Goal: Obtain resource: Download file/media

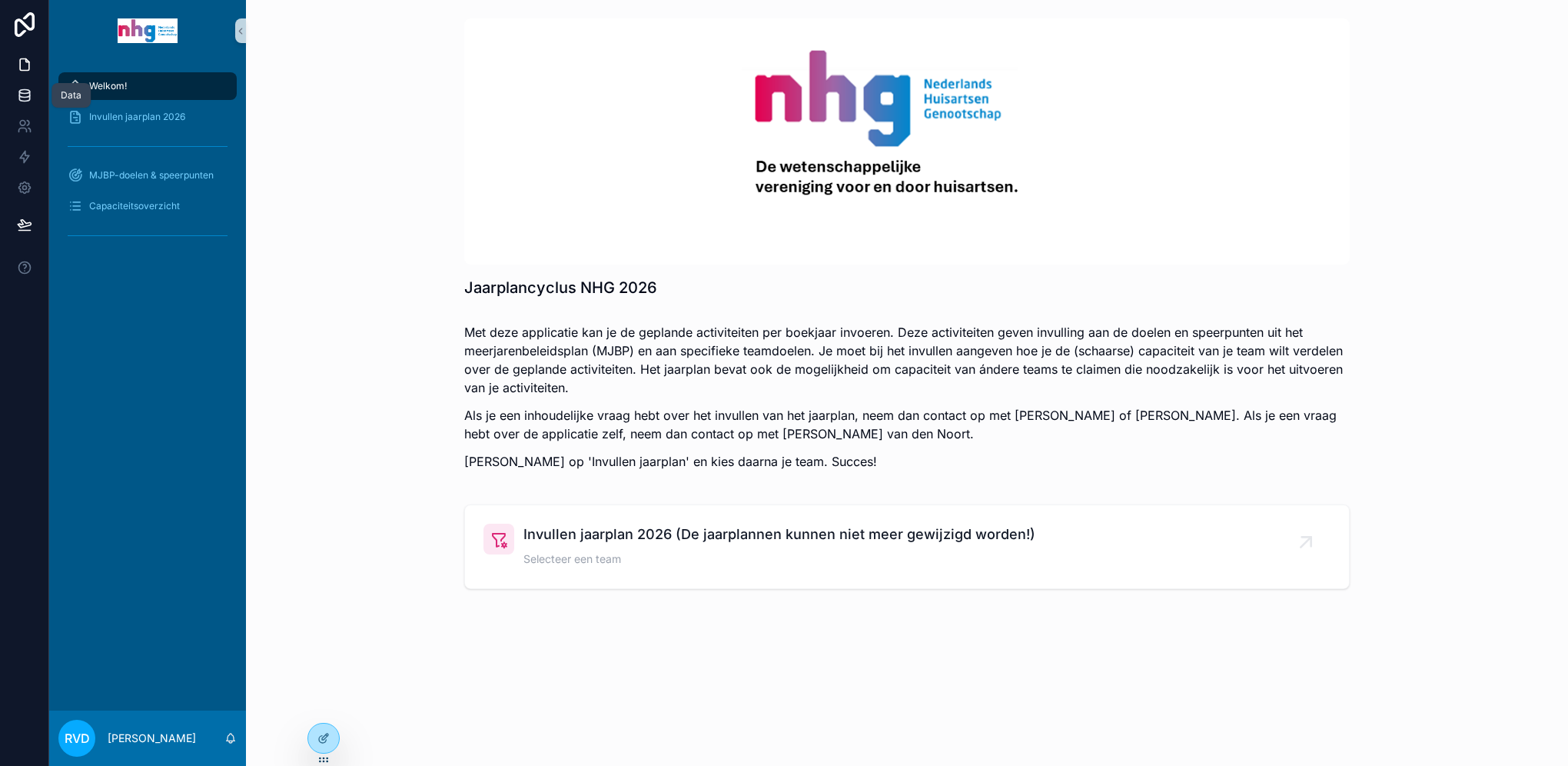
click at [26, 91] on icon at bounding box center [25, 96] width 15 height 15
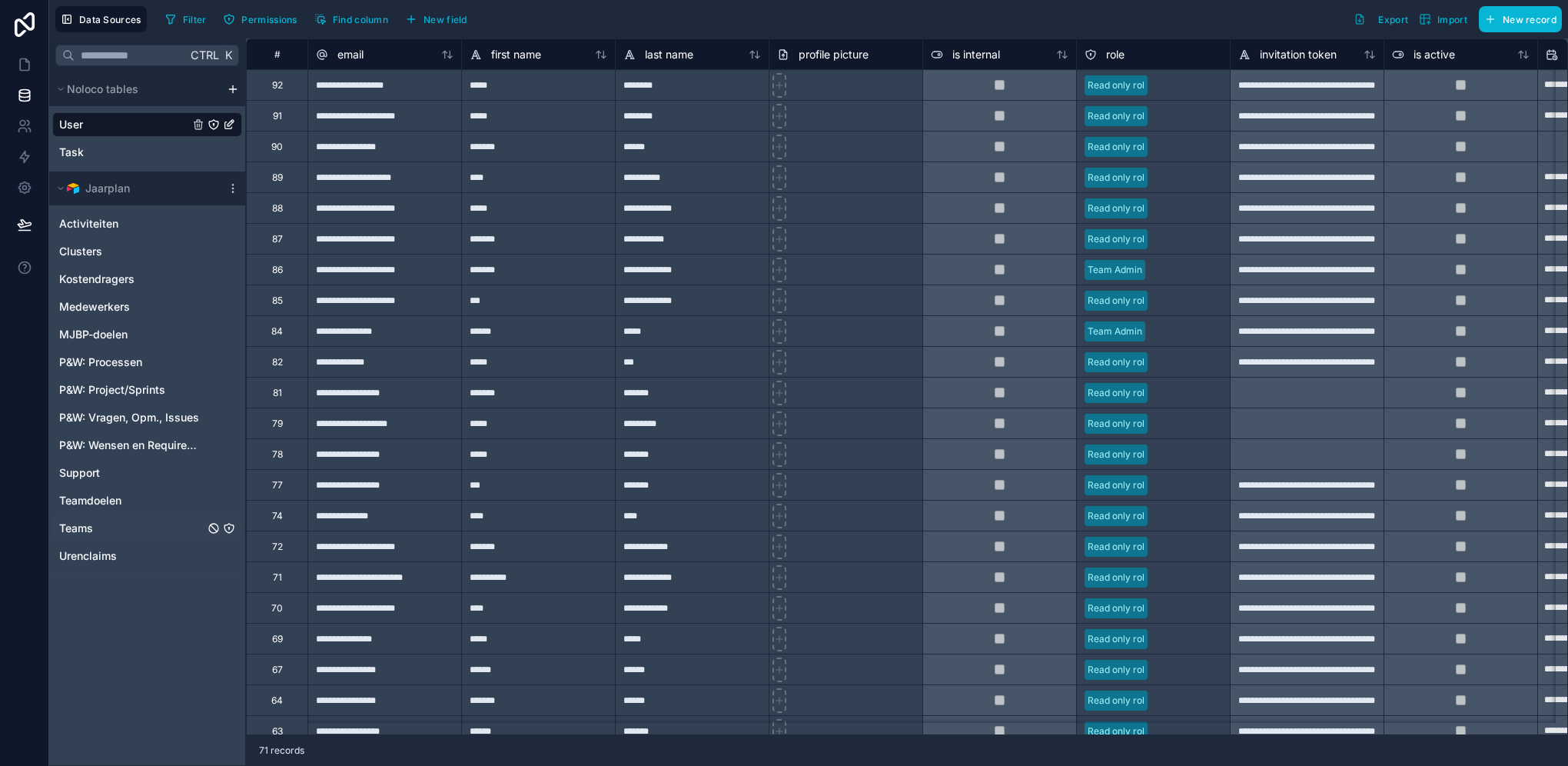
click at [86, 530] on span "Teams" at bounding box center [76, 528] width 34 height 15
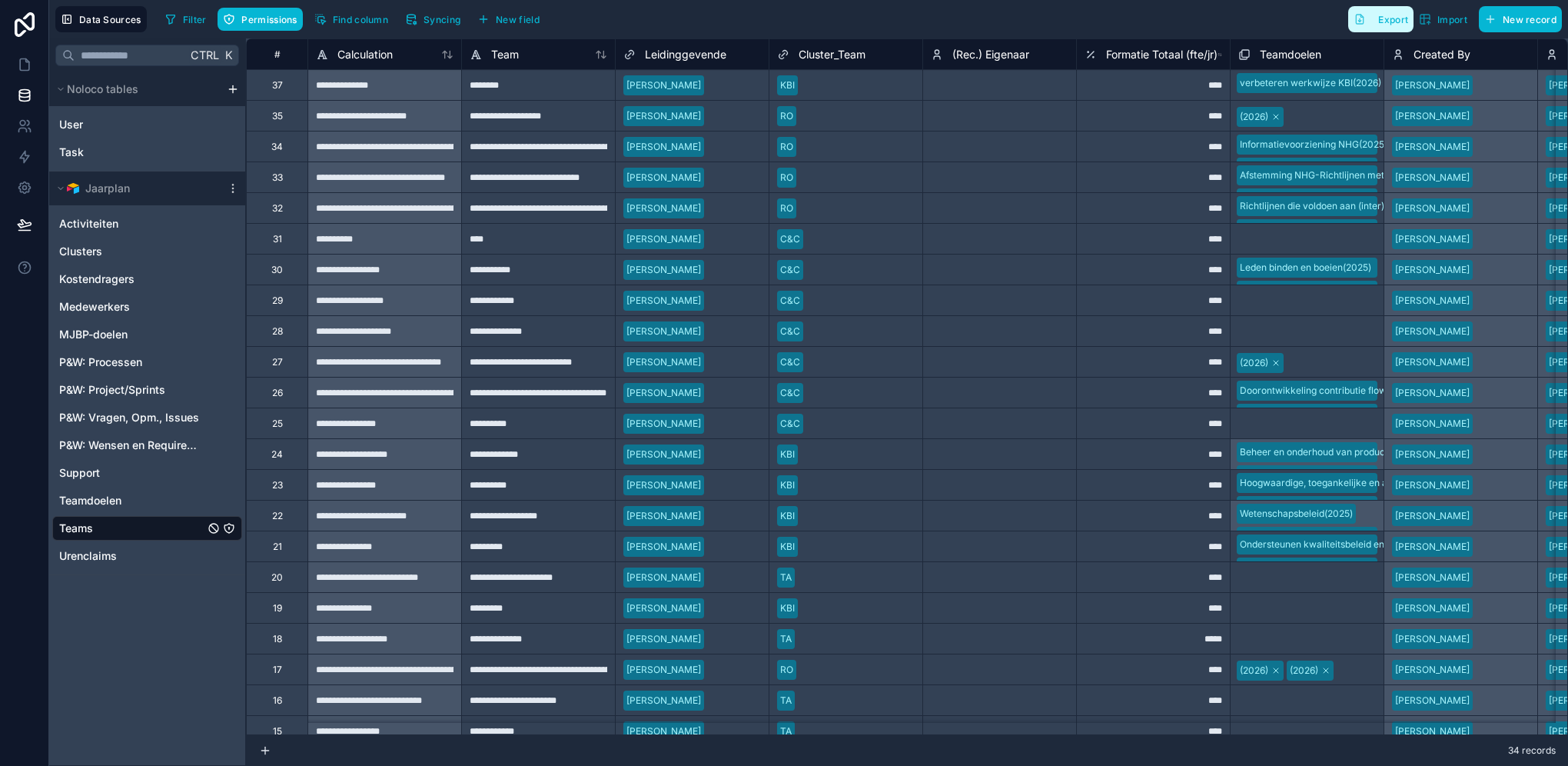
click at [1390, 22] on span "Export" at bounding box center [1393, 19] width 30 height 12
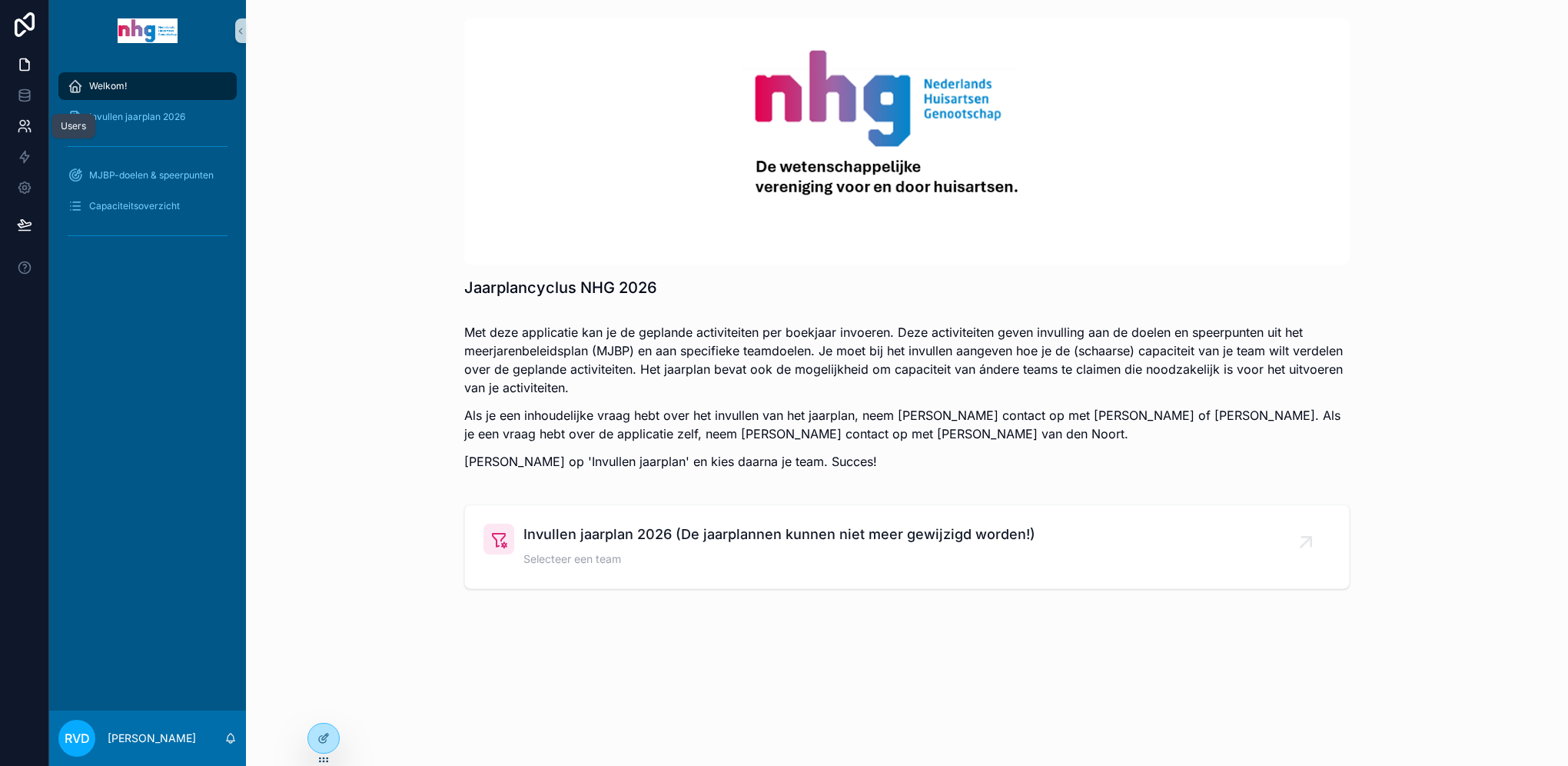
click at [19, 132] on icon at bounding box center [25, 126] width 15 height 15
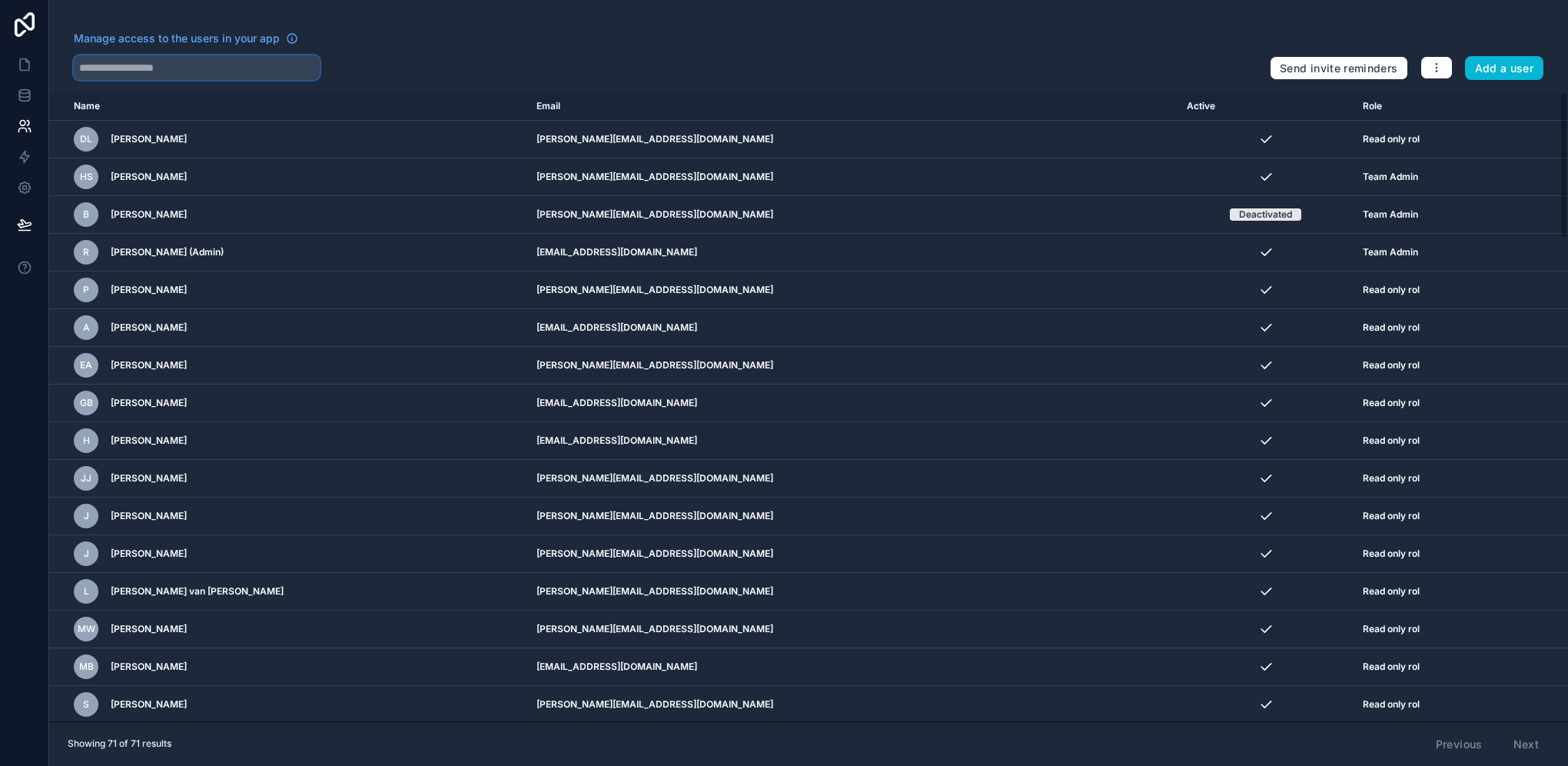
click at [149, 70] on input "text" at bounding box center [196, 67] width 246 height 25
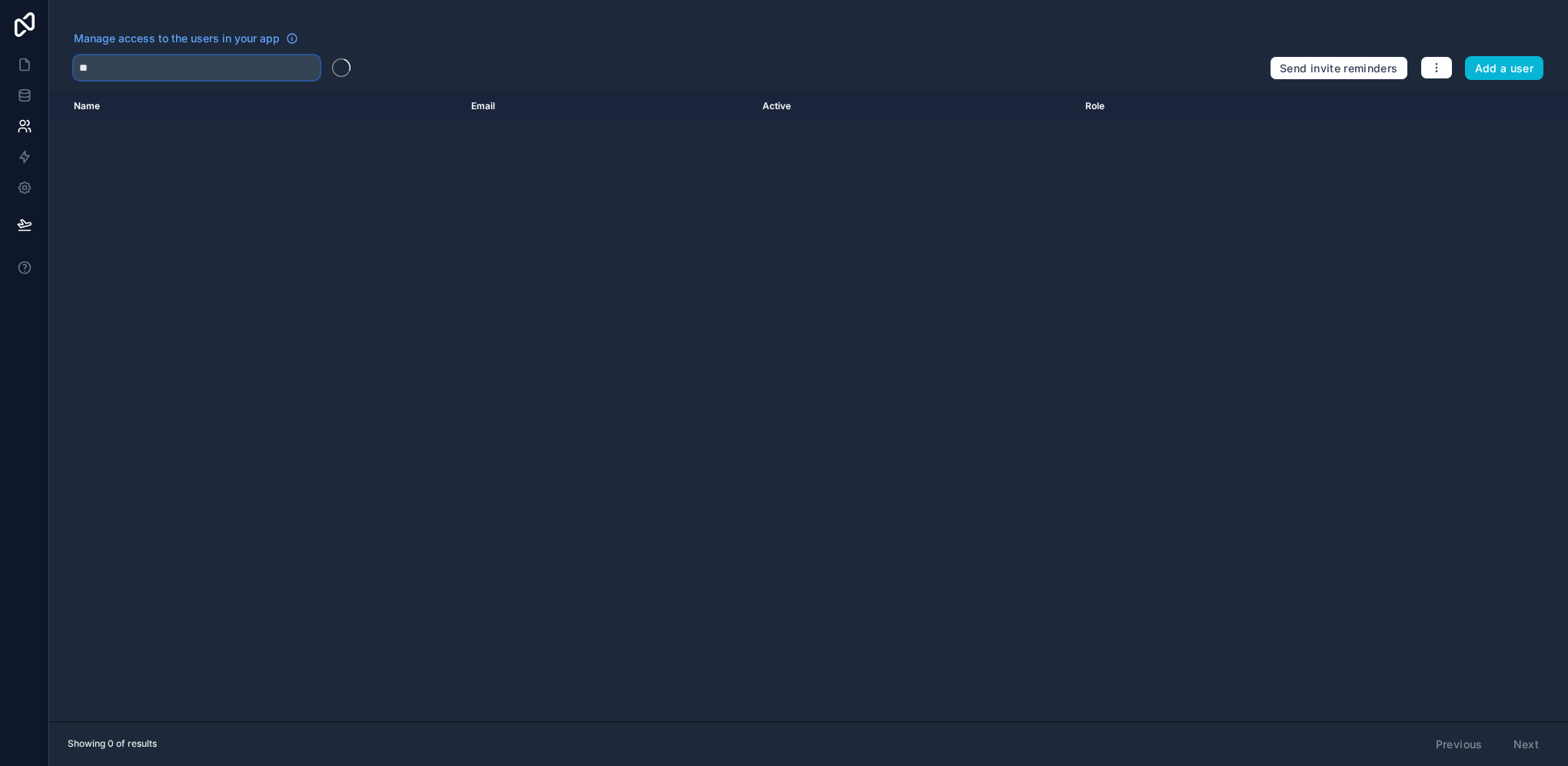
type input "*"
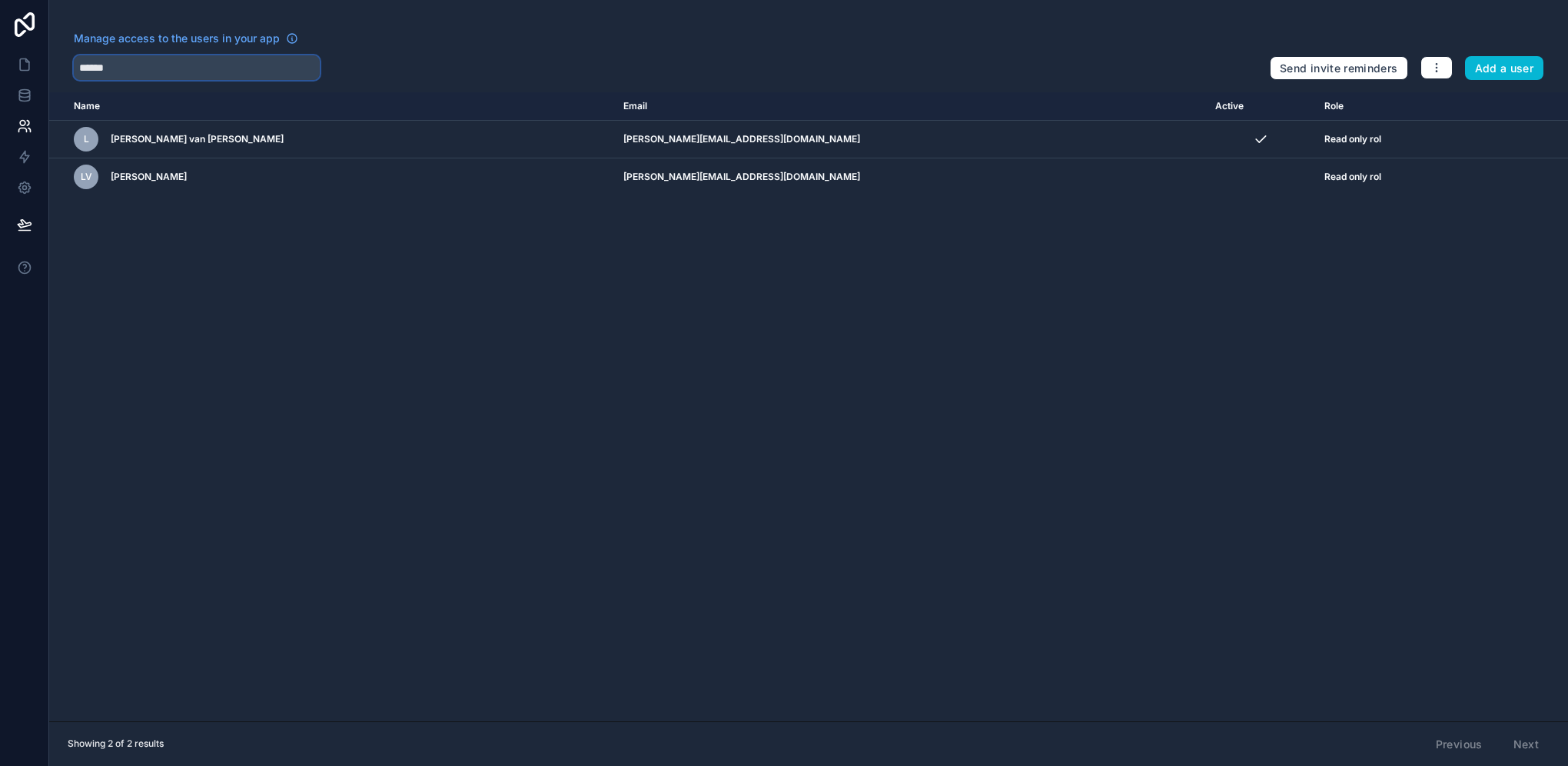
type input "******"
